Goal: Navigation & Orientation: Find specific page/section

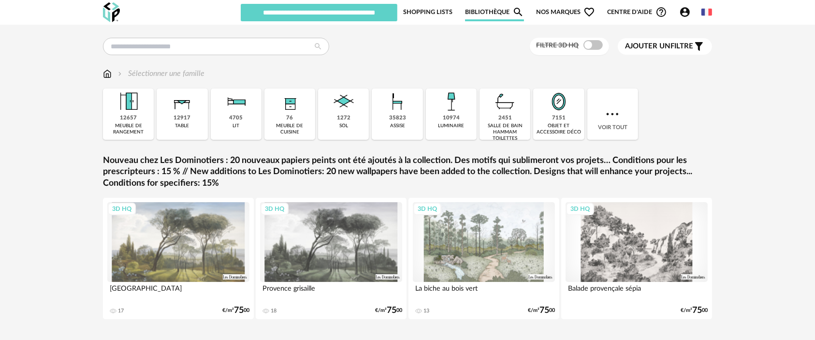
click at [548, 10] on span "Nos marques Heart Outline icon" at bounding box center [565, 12] width 59 height 18
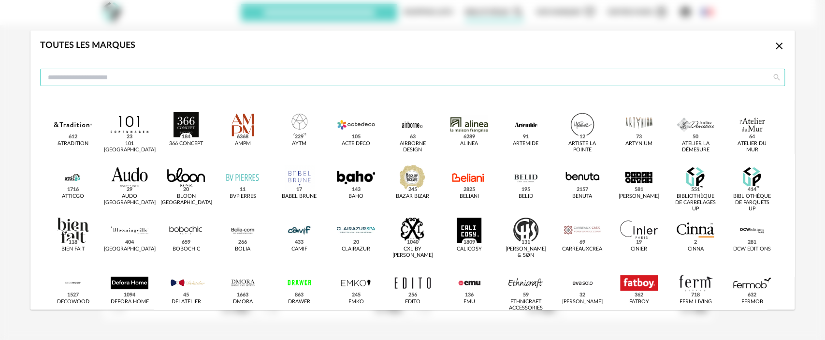
click at [464, 78] on input "dialog" at bounding box center [412, 77] width 745 height 17
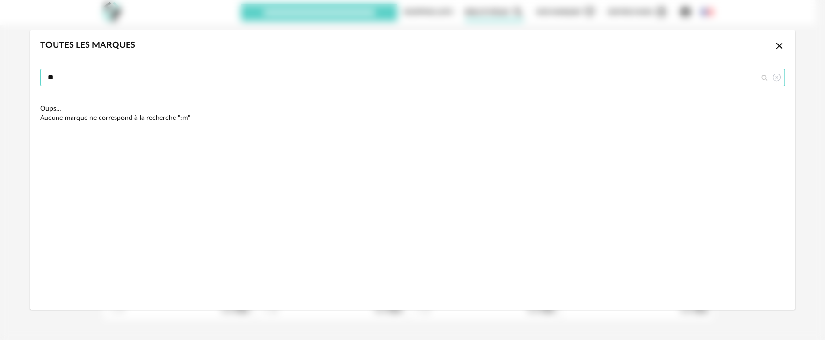
type input "*"
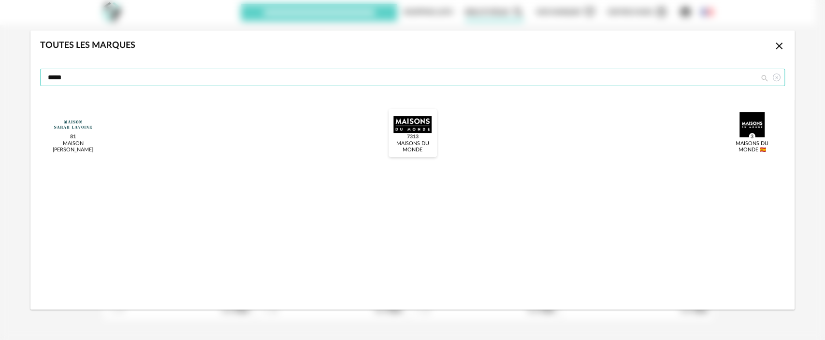
type input "*****"
click at [411, 123] on div "dialog" at bounding box center [412, 124] width 38 height 25
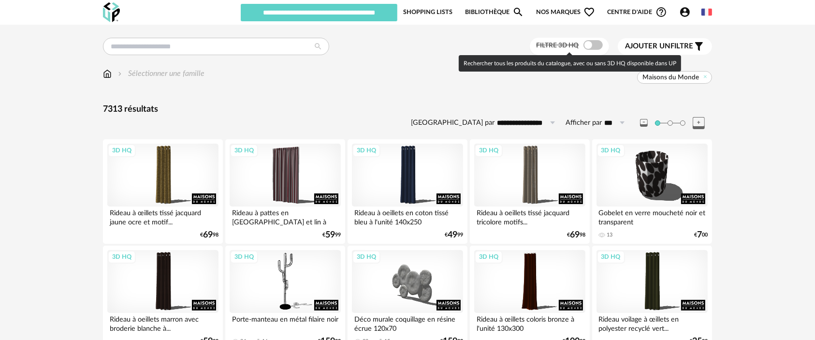
click at [593, 45] on span at bounding box center [592, 45] width 19 height 10
